Goal: Check status: Check status

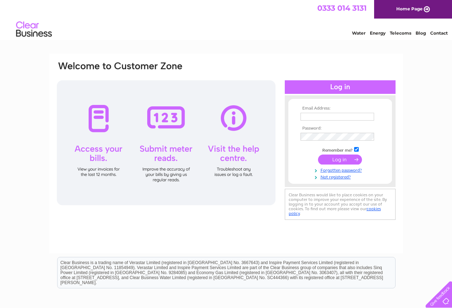
type input "aphelp@fly.virgin.com"
click at [340, 160] on input "submit" at bounding box center [340, 160] width 44 height 10
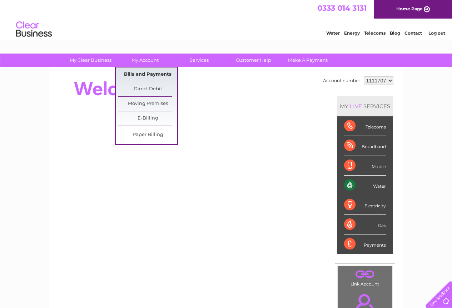
click at [139, 72] on link "Bills and Payments" at bounding box center [147, 75] width 59 height 14
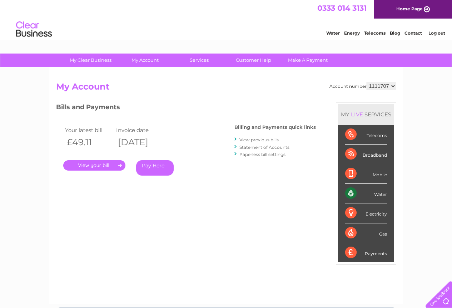
click at [86, 166] on link "." at bounding box center [94, 165] width 62 height 10
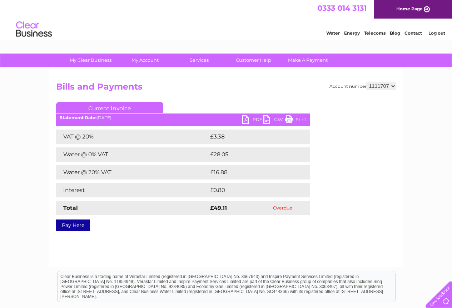
click at [241, 119] on div "Statement Date: 04/08/2025" at bounding box center [183, 117] width 254 height 5
